Goal: Information Seeking & Learning: Learn about a topic

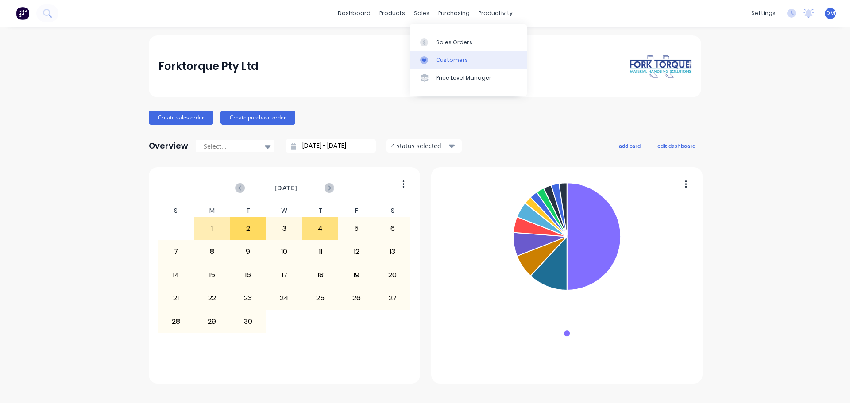
click at [447, 59] on div "Customers" at bounding box center [452, 60] width 32 height 8
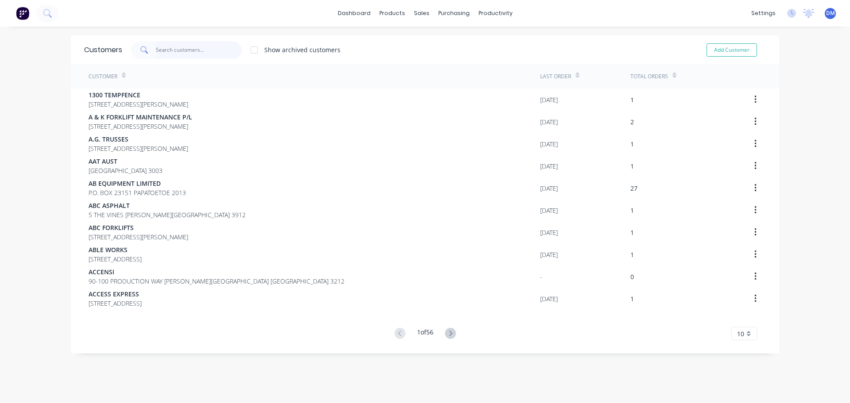
click at [181, 51] on input "text" at bounding box center [199, 50] width 86 height 18
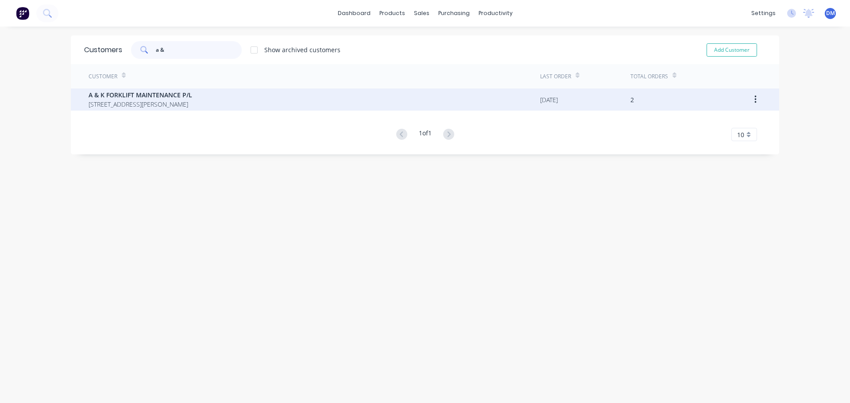
type input "a &"
click at [179, 97] on span "A & K FORKLIFT MAINTENANCE P/L" at bounding box center [141, 94] width 104 height 9
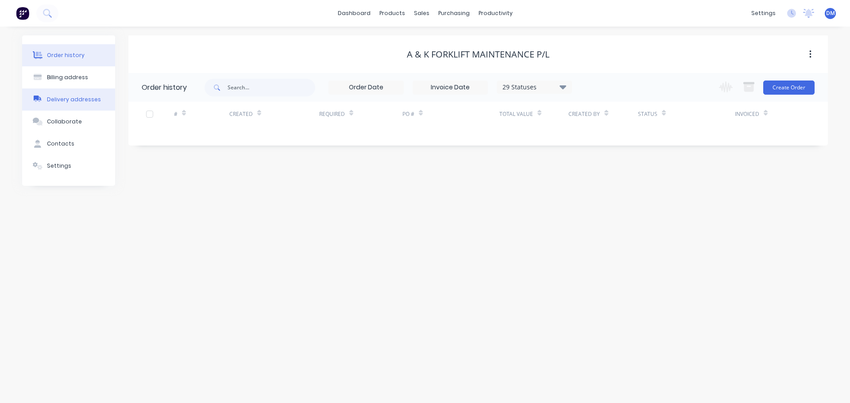
click at [77, 94] on button "Delivery addresses" at bounding box center [68, 100] width 93 height 22
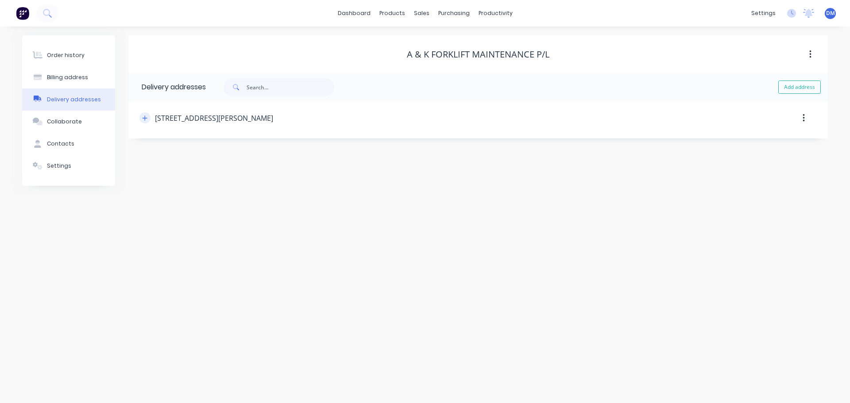
click at [146, 117] on icon "button" at bounding box center [144, 118] width 5 height 6
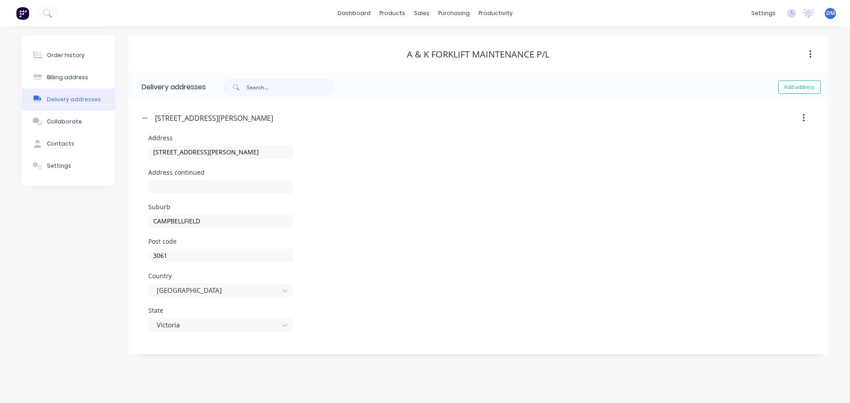
click at [26, 12] on img at bounding box center [22, 13] width 13 height 13
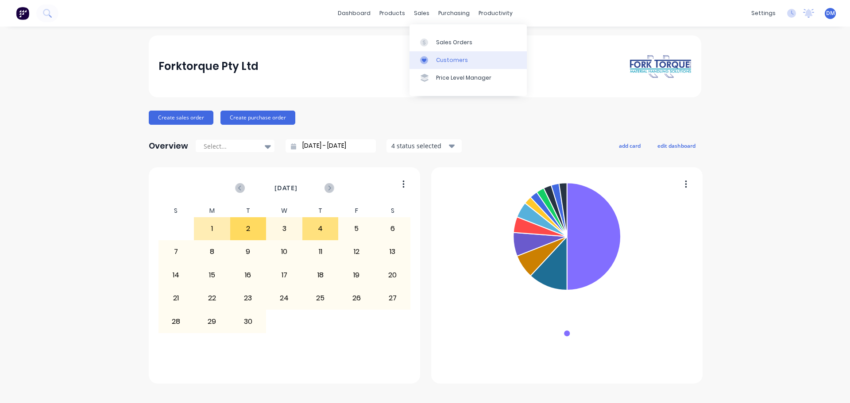
click at [450, 62] on div "Customers" at bounding box center [452, 60] width 32 height 8
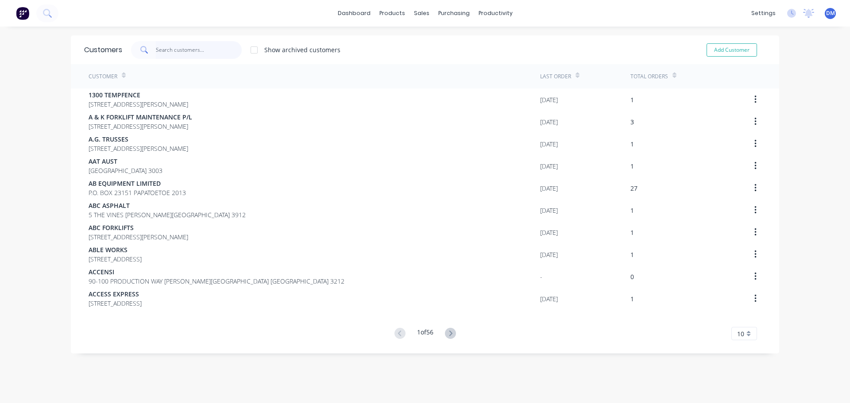
click at [184, 52] on input "text" at bounding box center [199, 50] width 86 height 18
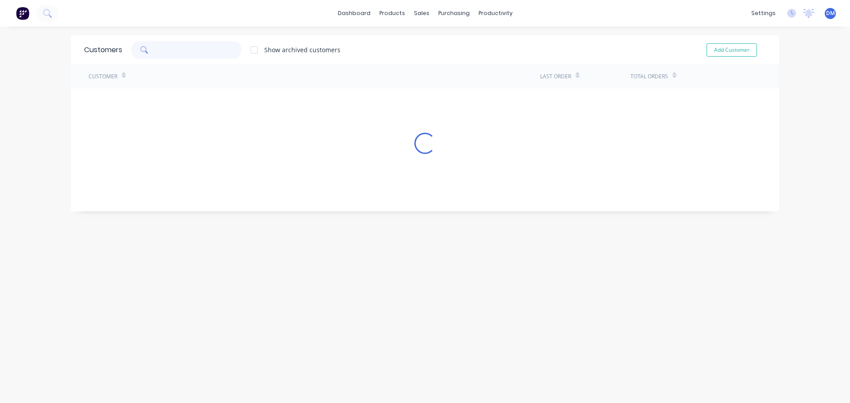
type input "a"
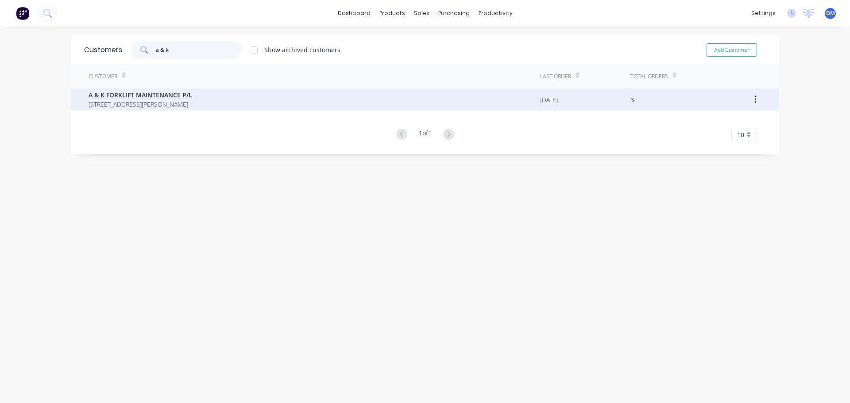
type input "a & k"
click at [183, 98] on span "A & K FORKLIFT MAINTENANCE P/L" at bounding box center [141, 94] width 104 height 9
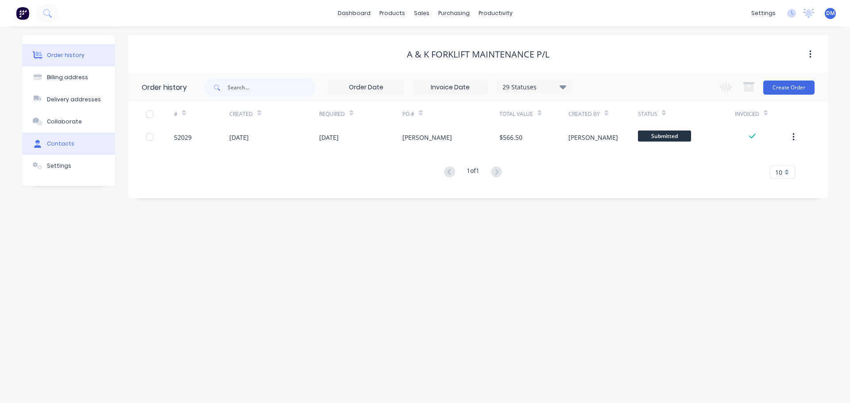
click at [62, 145] on div "Contacts" at bounding box center [60, 144] width 27 height 8
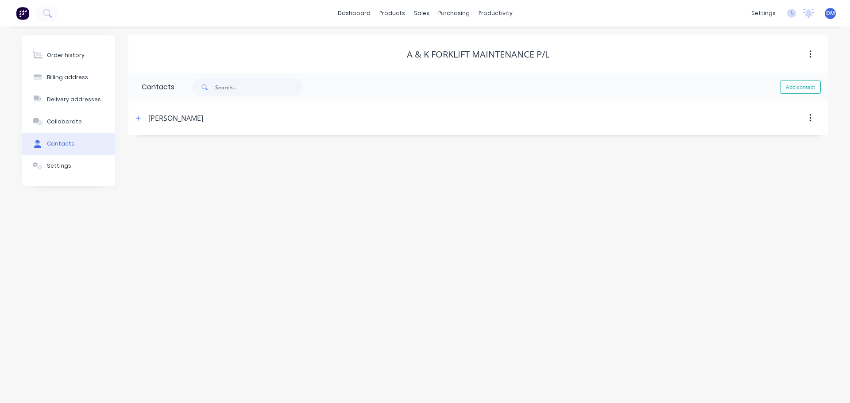
click at [813, 118] on button "button" at bounding box center [810, 118] width 21 height 16
click at [138, 118] on icon "button" at bounding box center [138, 118] width 5 height 5
click at [182, 222] on input "tel" at bounding box center [224, 221] width 106 height 10
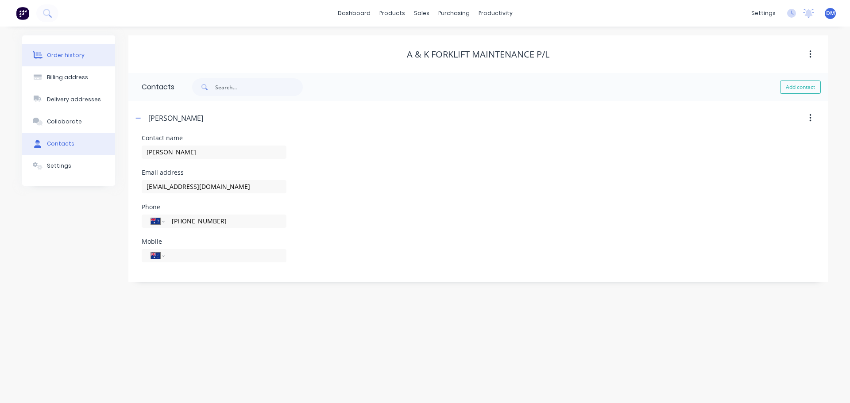
type input "(03) 9308 5177"
click at [53, 54] on div "Order history" at bounding box center [66, 55] width 38 height 8
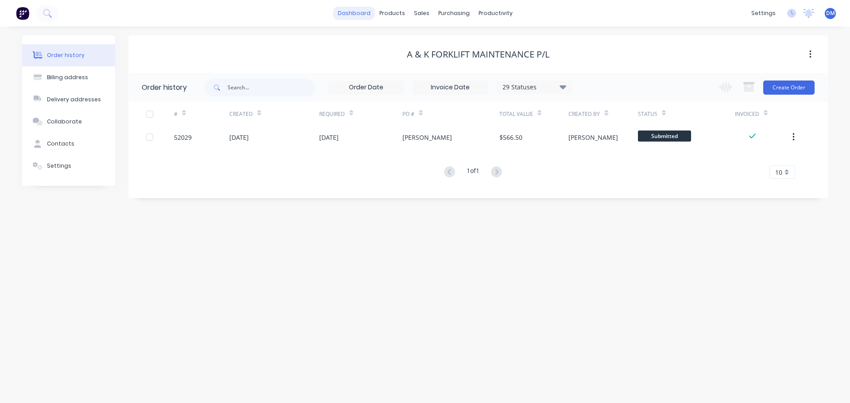
click at [345, 15] on link "dashboard" at bounding box center [354, 13] width 42 height 13
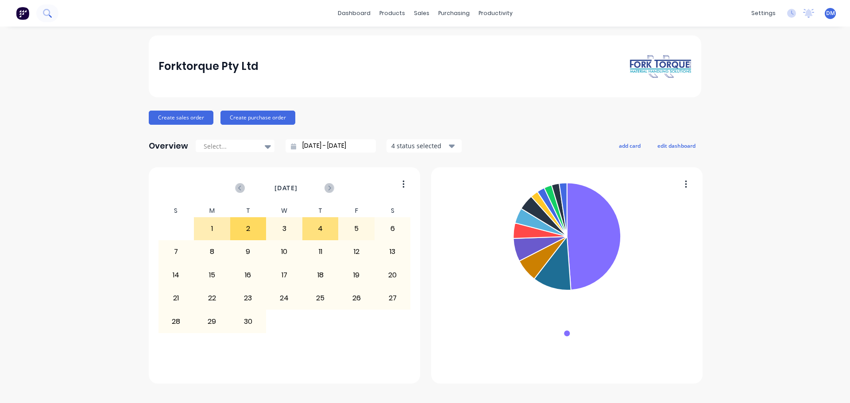
click at [42, 12] on button at bounding box center [47, 13] width 22 height 18
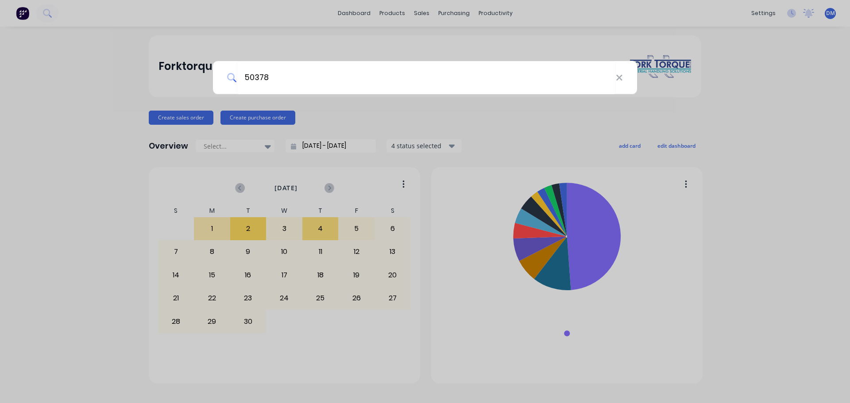
type input "50378"
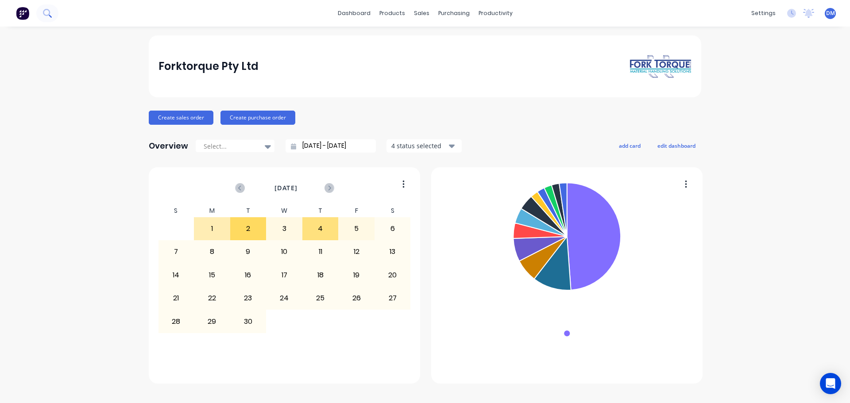
click at [50, 13] on icon at bounding box center [47, 13] width 8 height 8
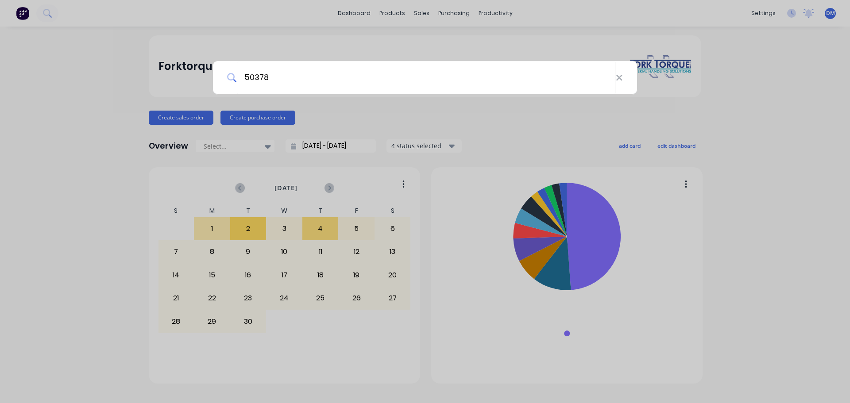
type input "50378"
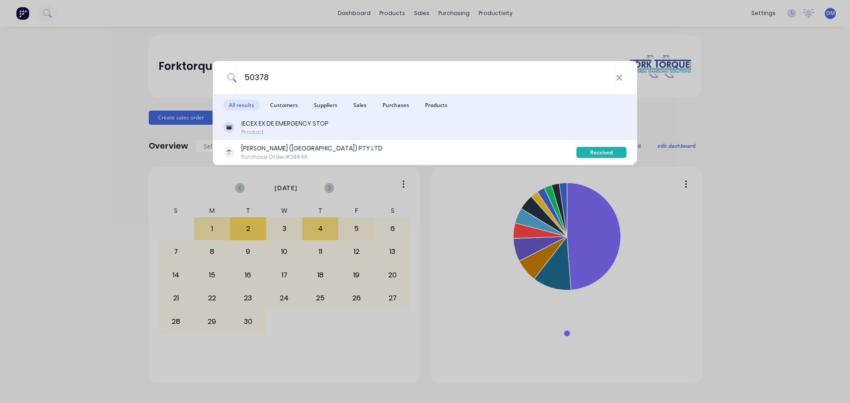
click at [261, 127] on div "IECEX EX DE EMERGENCY STOP" at bounding box center [284, 123] width 87 height 9
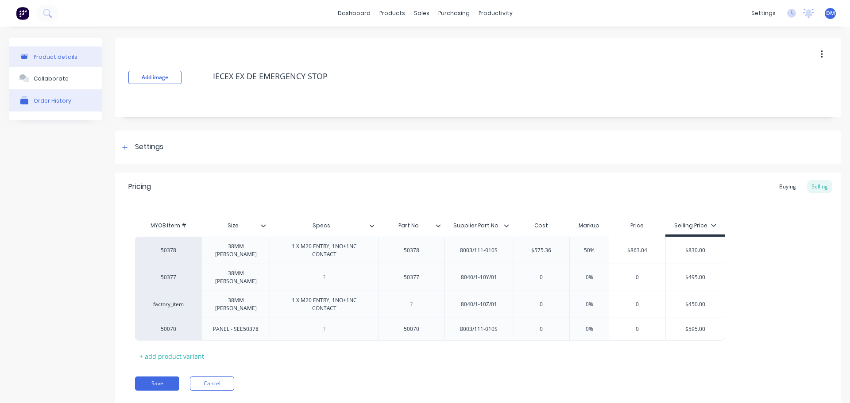
click at [41, 101] on div "Order History" at bounding box center [53, 100] width 38 height 7
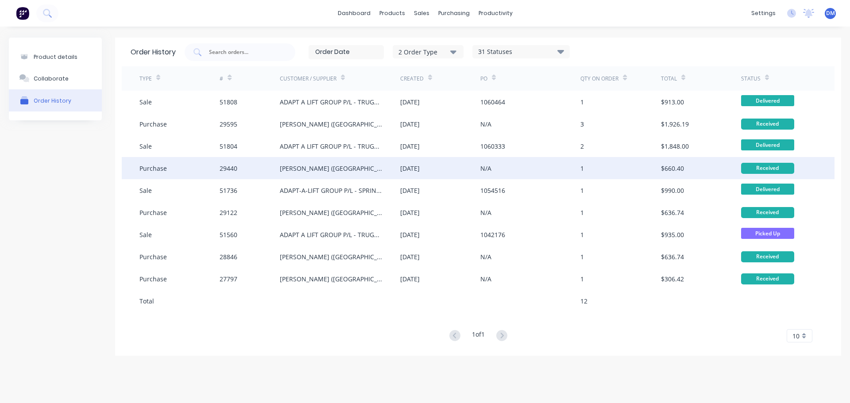
click at [298, 167] on div "[PERSON_NAME] ([GEOGRAPHIC_DATA]) PTY LTD" at bounding box center [331, 168] width 103 height 9
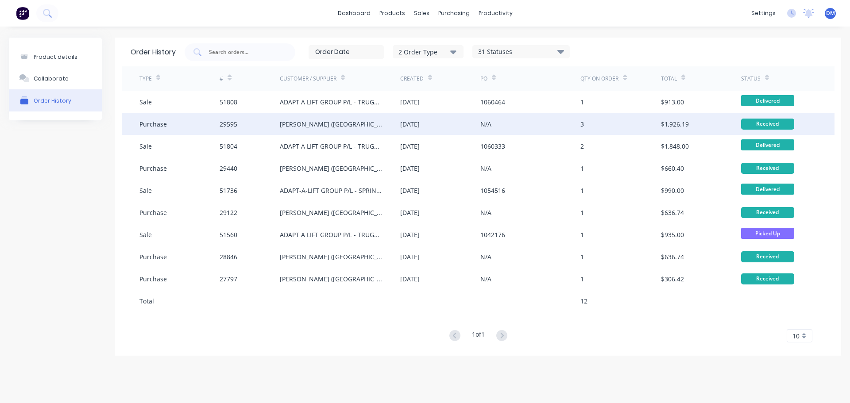
click at [302, 125] on div "[PERSON_NAME] ([GEOGRAPHIC_DATA]) PTY LTD" at bounding box center [331, 124] width 103 height 9
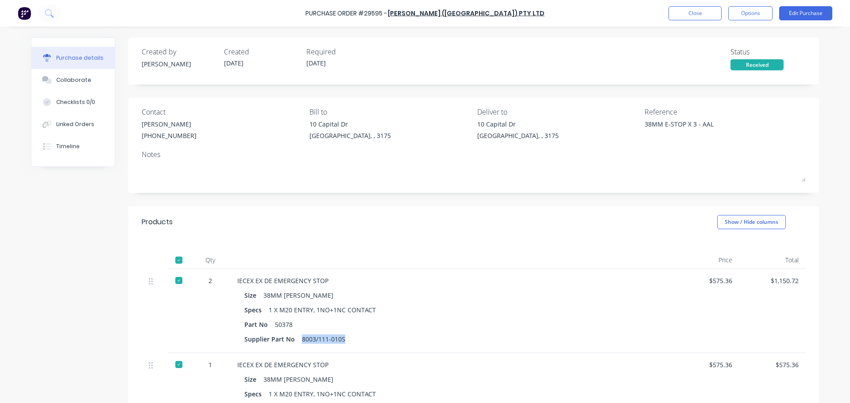
drag, startPoint x: 298, startPoint y: 339, endPoint x: 341, endPoint y: 344, distance: 43.6
click at [341, 344] on div "Supplier Part No 8003/111-010S" at bounding box center [451, 339] width 414 height 13
copy div "8003/111-010S"
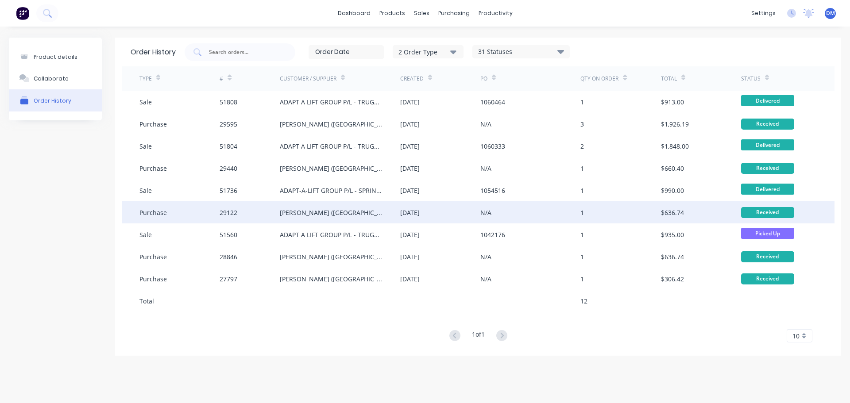
click at [356, 211] on div "[PERSON_NAME] ([GEOGRAPHIC_DATA]) PTY LTD" at bounding box center [340, 212] width 120 height 22
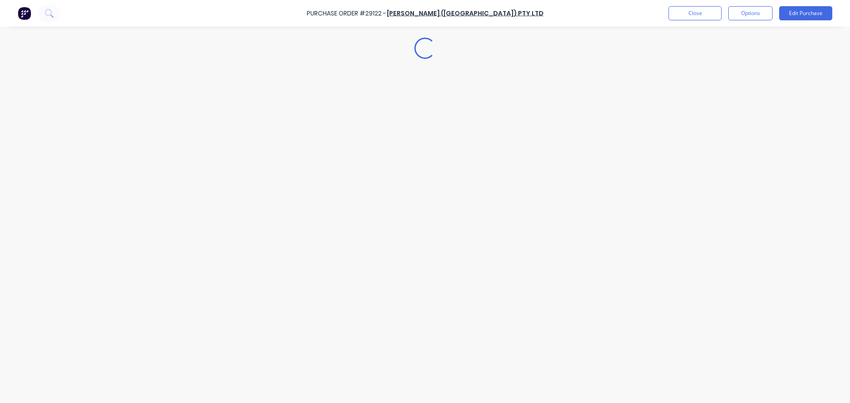
type textarea "x"
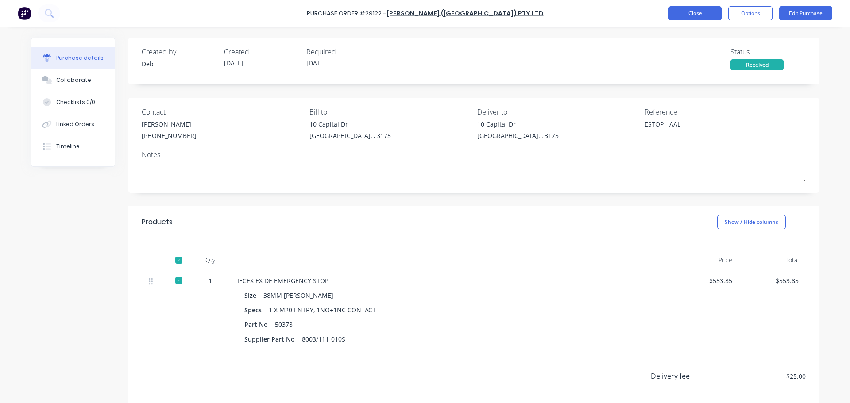
click at [694, 15] on button "Close" at bounding box center [694, 13] width 53 height 14
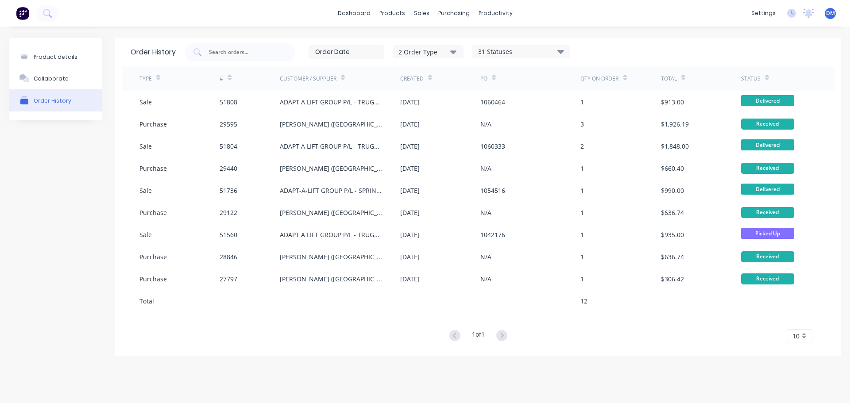
click at [21, 15] on img at bounding box center [22, 13] width 13 height 13
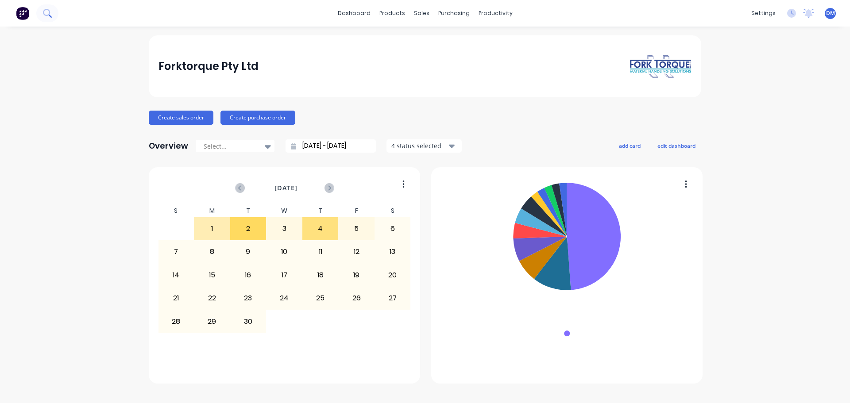
click at [45, 13] on icon at bounding box center [47, 13] width 8 height 8
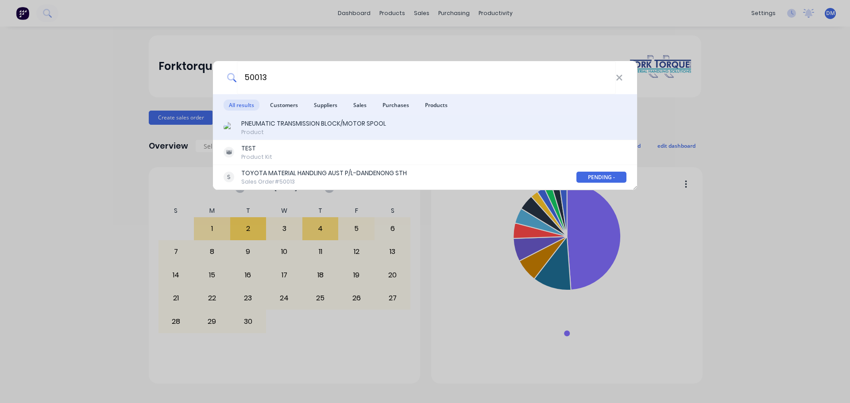
type input "50013"
click at [272, 129] on div "Product" at bounding box center [313, 132] width 145 height 8
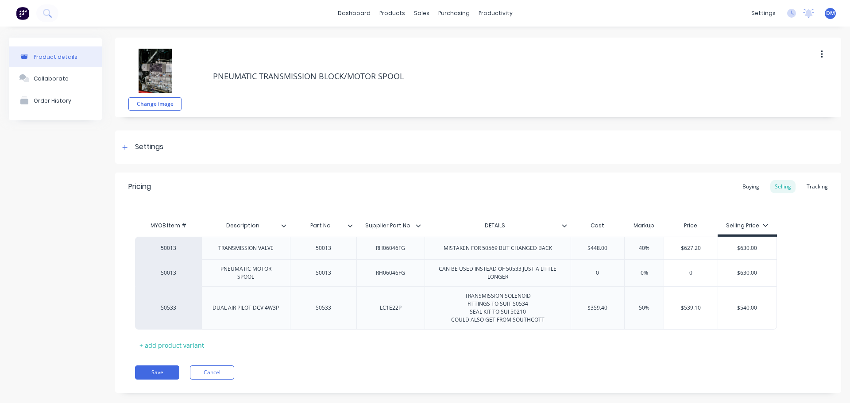
type textarea "x"
click at [26, 14] on img at bounding box center [22, 13] width 13 height 13
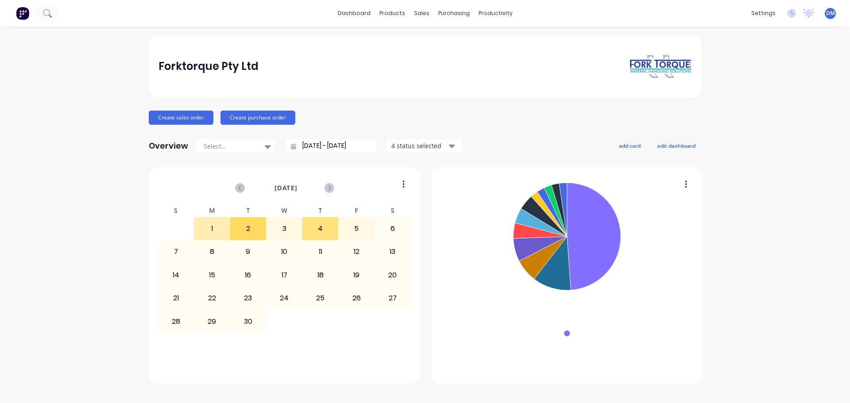
click at [46, 14] on icon at bounding box center [47, 13] width 8 height 8
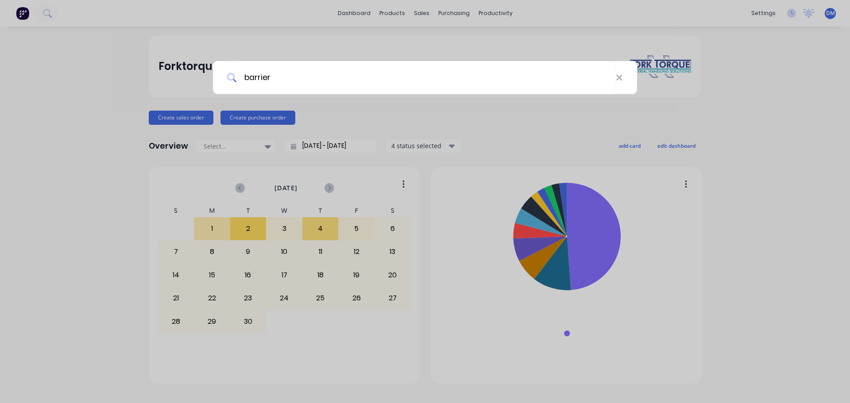
type input "barrier"
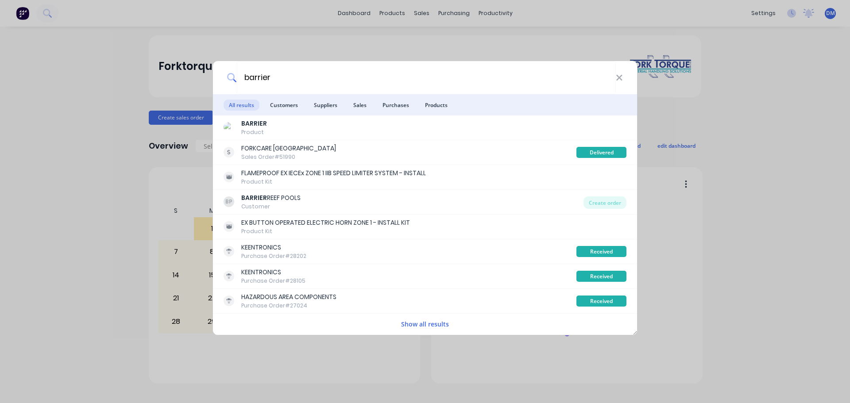
click at [286, 114] on li "Customers" at bounding box center [284, 104] width 39 height 21
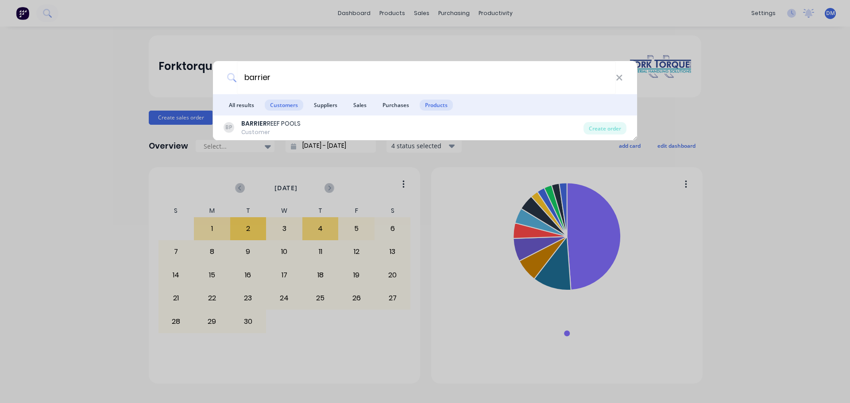
click at [434, 102] on span "Products" at bounding box center [436, 105] width 33 height 11
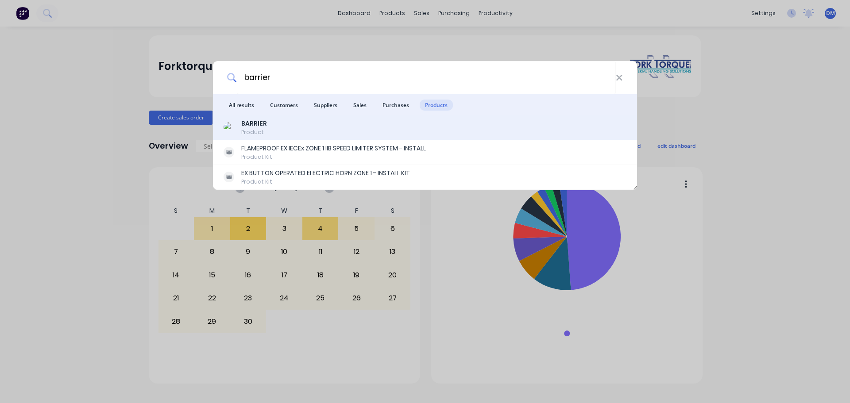
click at [266, 129] on div "BARRIER Product" at bounding box center [425, 127] width 403 height 17
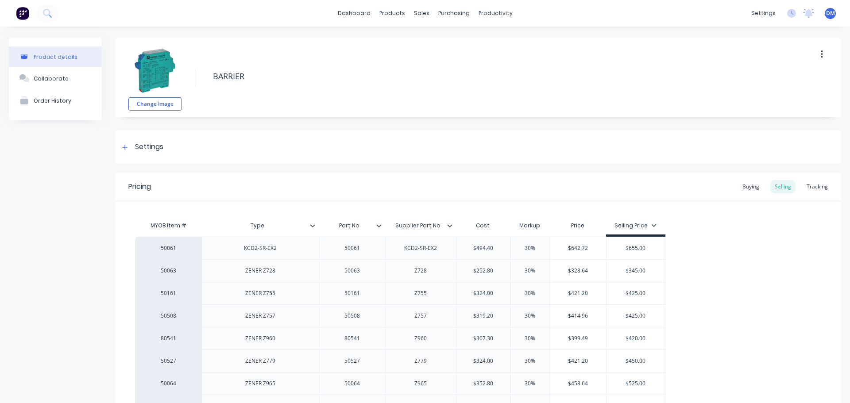
type textarea "x"
click at [21, 15] on img at bounding box center [22, 13] width 13 height 13
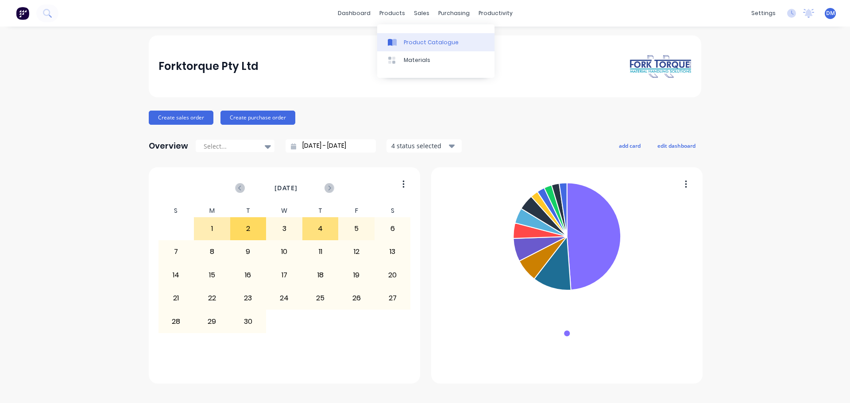
drag, startPoint x: 416, startPoint y: 41, endPoint x: 409, endPoint y: 39, distance: 7.2
click at [416, 41] on div "Product Catalogue" at bounding box center [431, 43] width 55 height 8
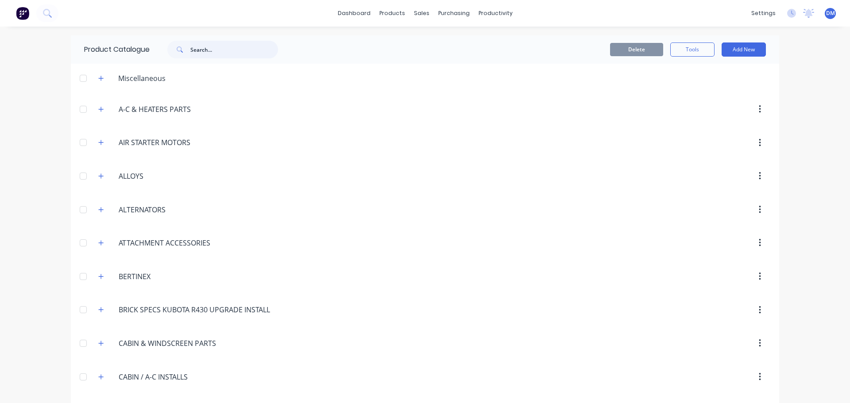
click at [215, 47] on input "text" at bounding box center [234, 50] width 88 height 18
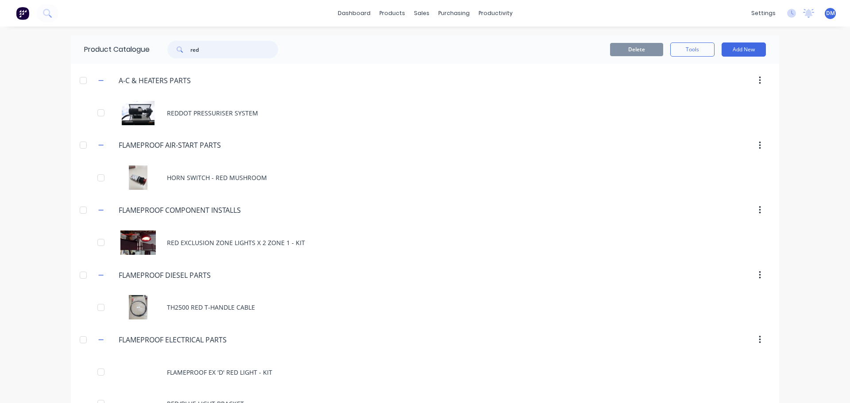
type input "red"
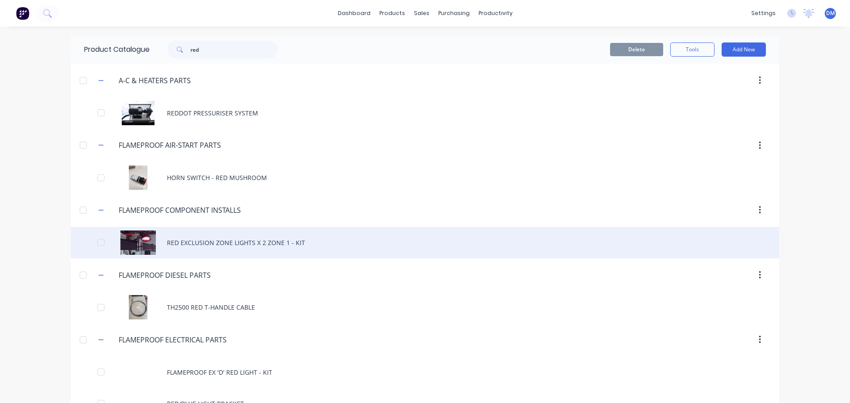
click at [182, 245] on div "RED EXCLUSION ZONE LIGHTS X 2 ZONE 1 - KIT" at bounding box center [425, 242] width 708 height 31
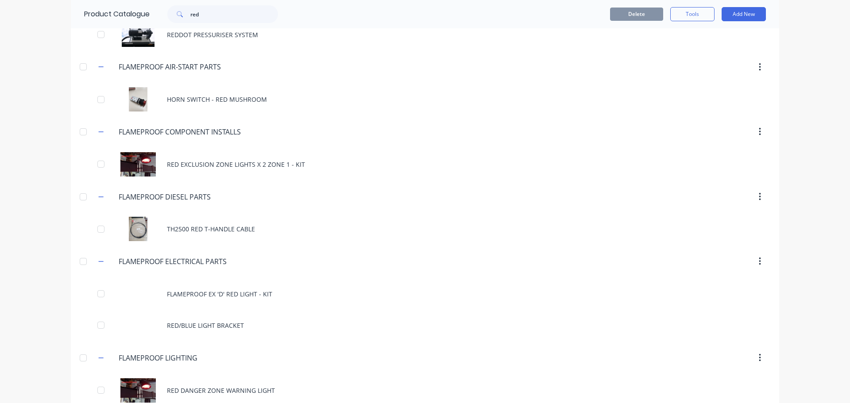
scroll to position [90, 0]
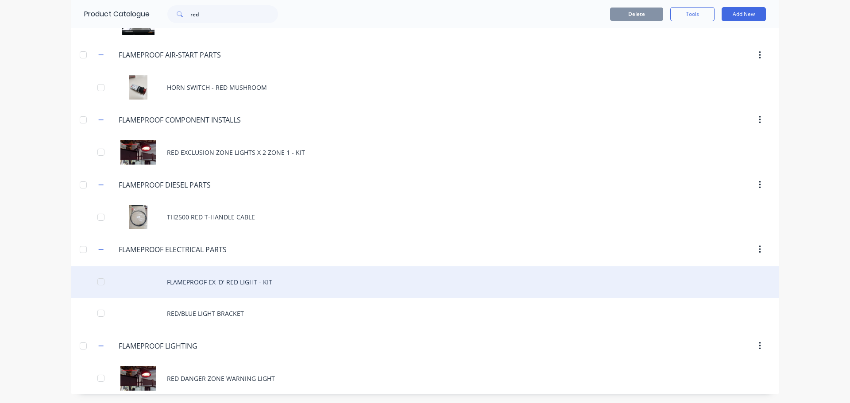
click at [231, 278] on div "FLAMEPROOF EX 'D' RED LIGHT - KIT" at bounding box center [425, 282] width 708 height 31
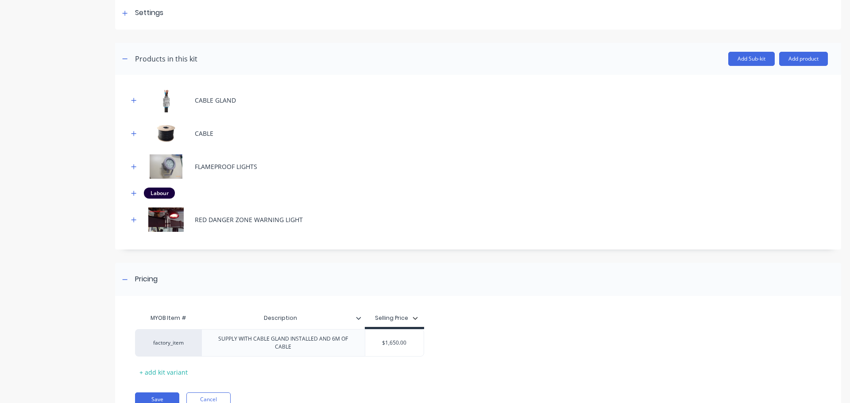
scroll to position [171, 0]
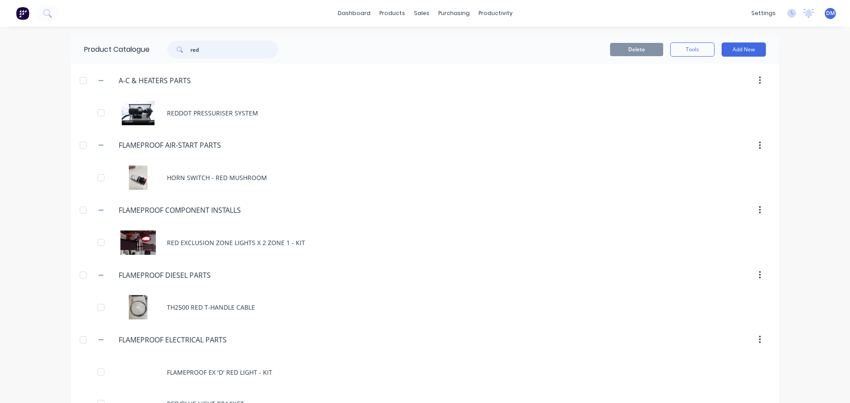
drag, startPoint x: 183, startPoint y: 48, endPoint x: 108, endPoint y: 58, distance: 75.8
click at [108, 54] on div "Product Catalogue red" at bounding box center [185, 49] width 229 height 28
click at [22, 14] on img at bounding box center [22, 13] width 13 height 13
